Goal: Task Accomplishment & Management: Complete application form

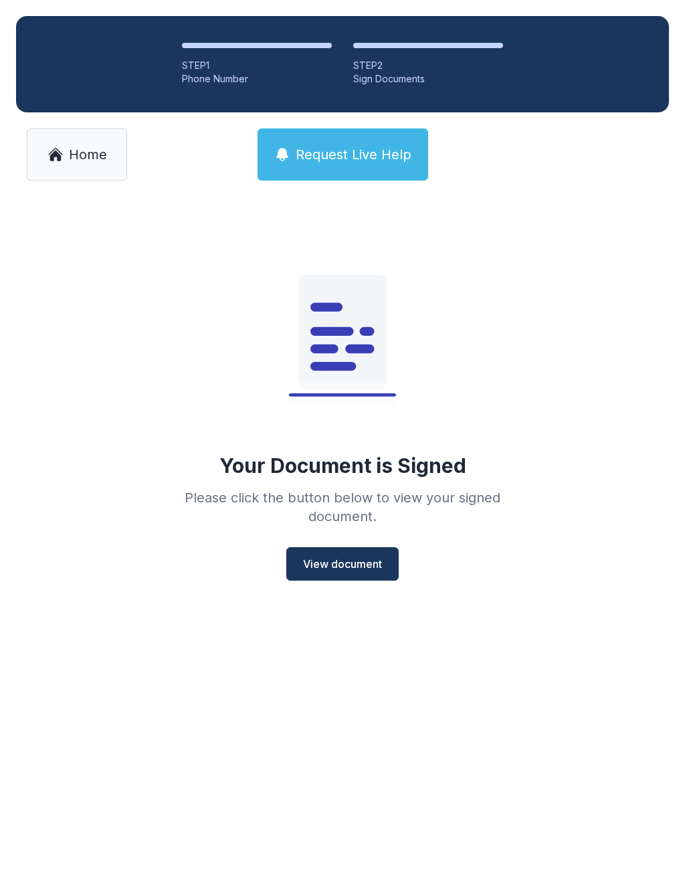
click at [97, 150] on span "Home" at bounding box center [88, 154] width 38 height 19
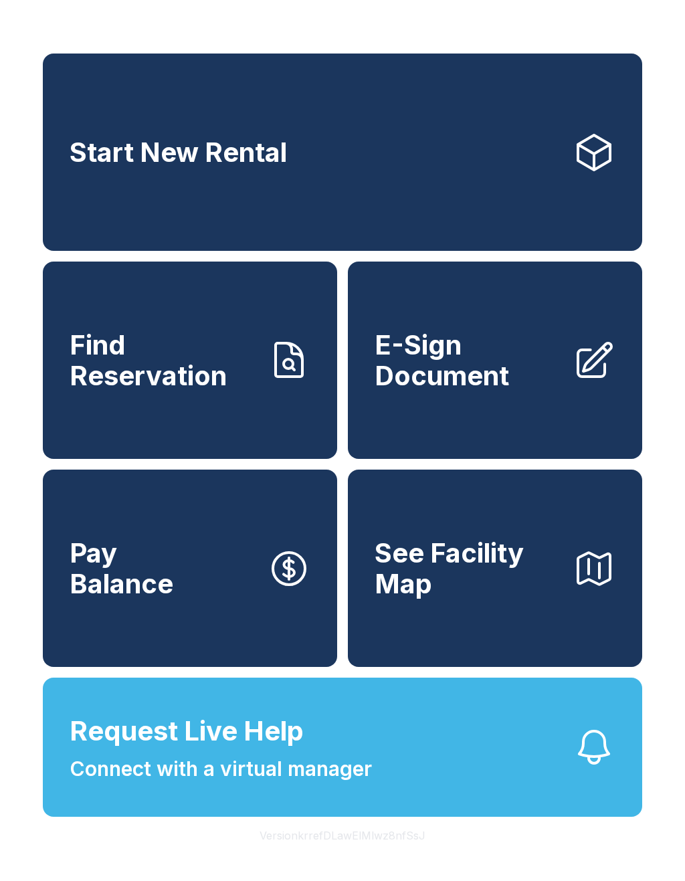
click at [521, 391] on span "E-Sign Document" at bounding box center [468, 360] width 187 height 61
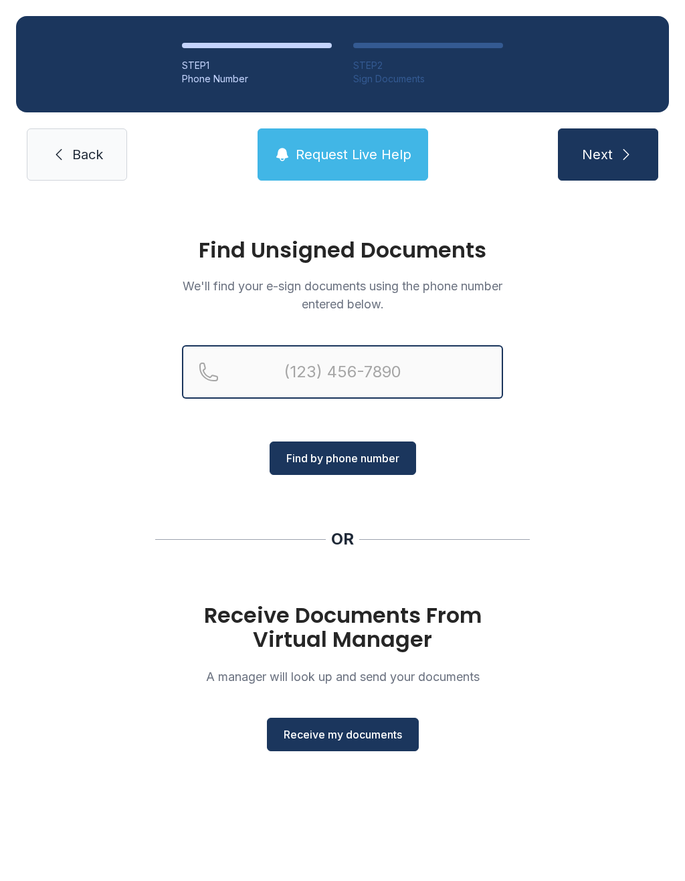
click at [358, 368] on input "Reservation phone number" at bounding box center [342, 372] width 321 height 54
type input "[PHONE_NUMBER]"
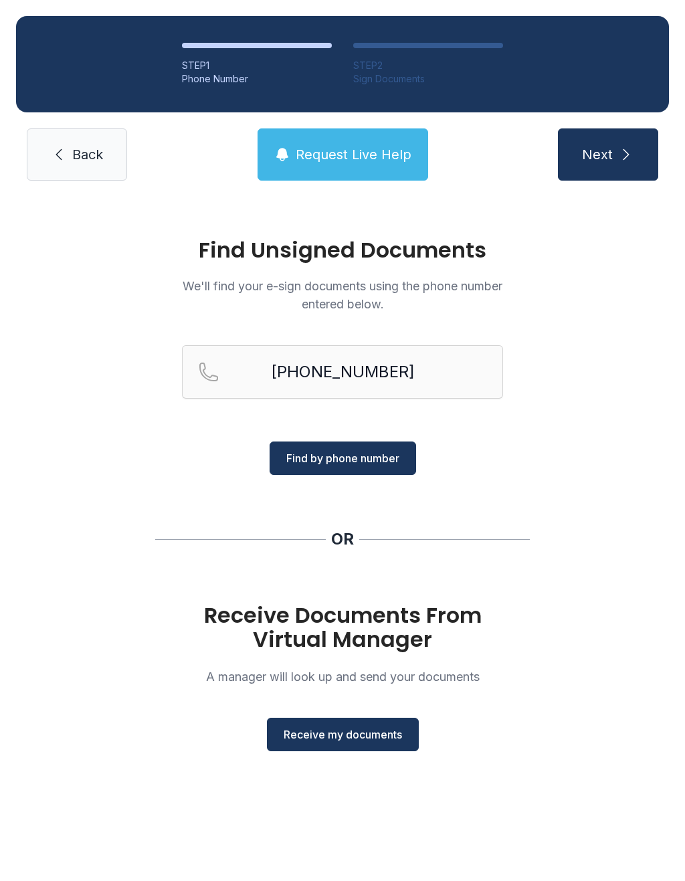
click at [627, 159] on icon "submit" at bounding box center [626, 154] width 16 height 16
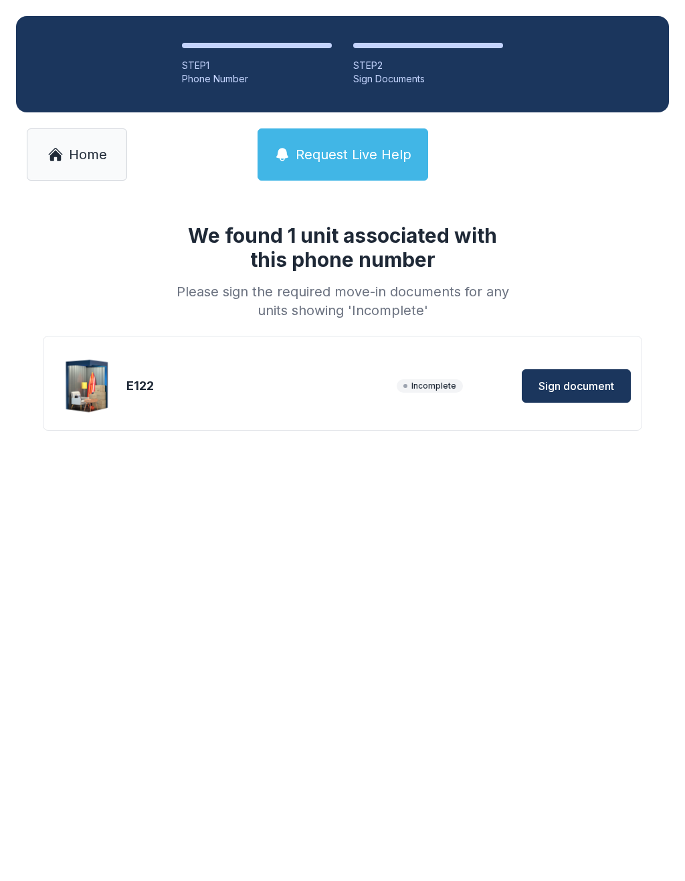
click at [593, 383] on span "Sign document" at bounding box center [576, 386] width 76 height 16
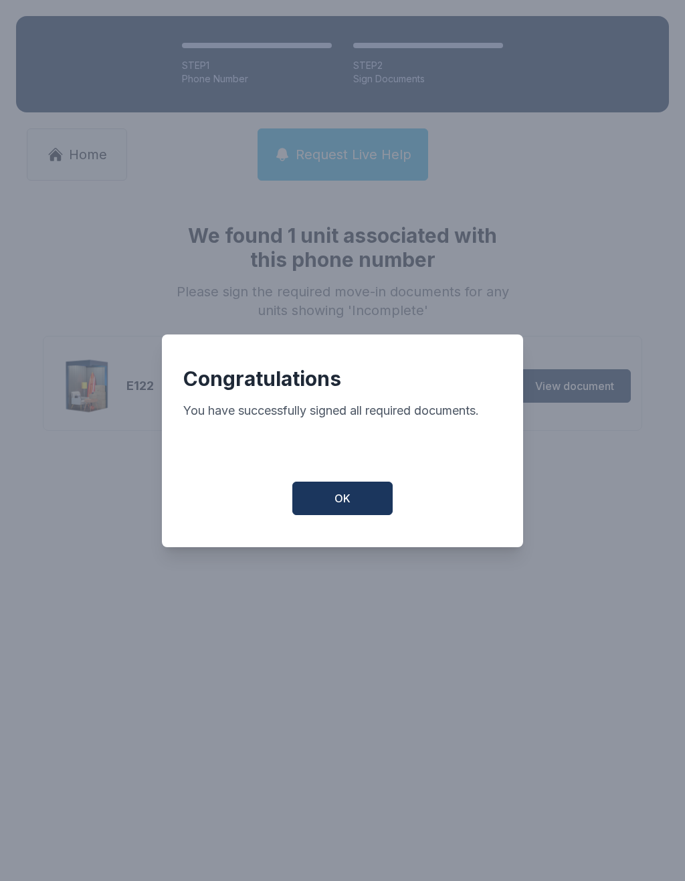
click at [352, 484] on div "Congratulations You have successfully signed all required documents. OK" at bounding box center [342, 440] width 361 height 213
click at [360, 496] on button "OK" at bounding box center [342, 498] width 100 height 33
